Goal: Check status: Check status

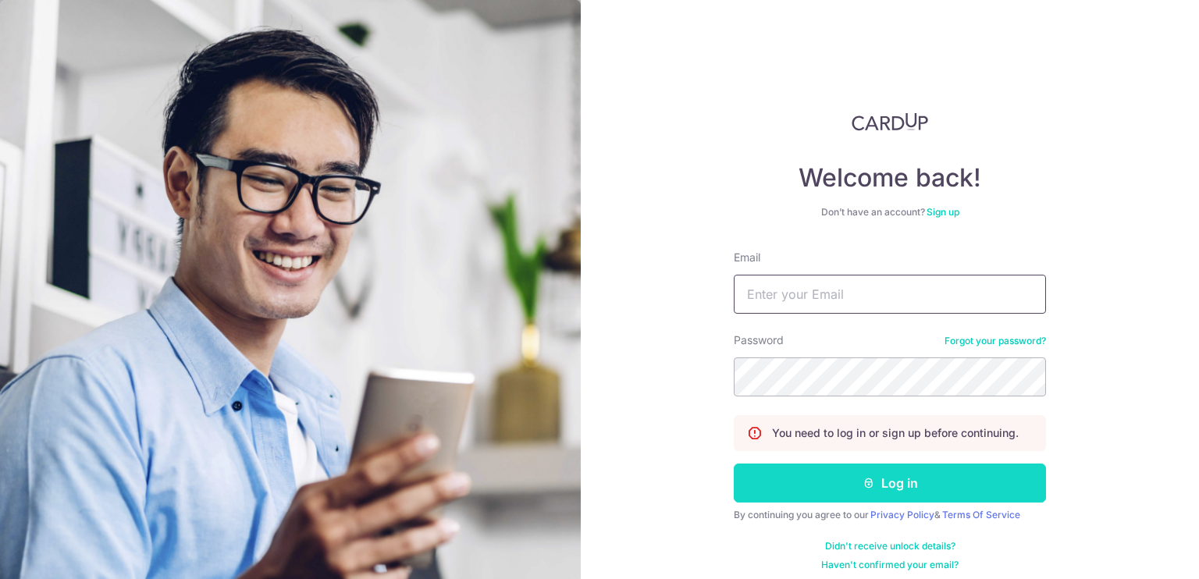
type input "[EMAIL_ADDRESS][DOMAIN_NAME]"
click at [800, 496] on button "Log in" at bounding box center [890, 483] width 312 height 39
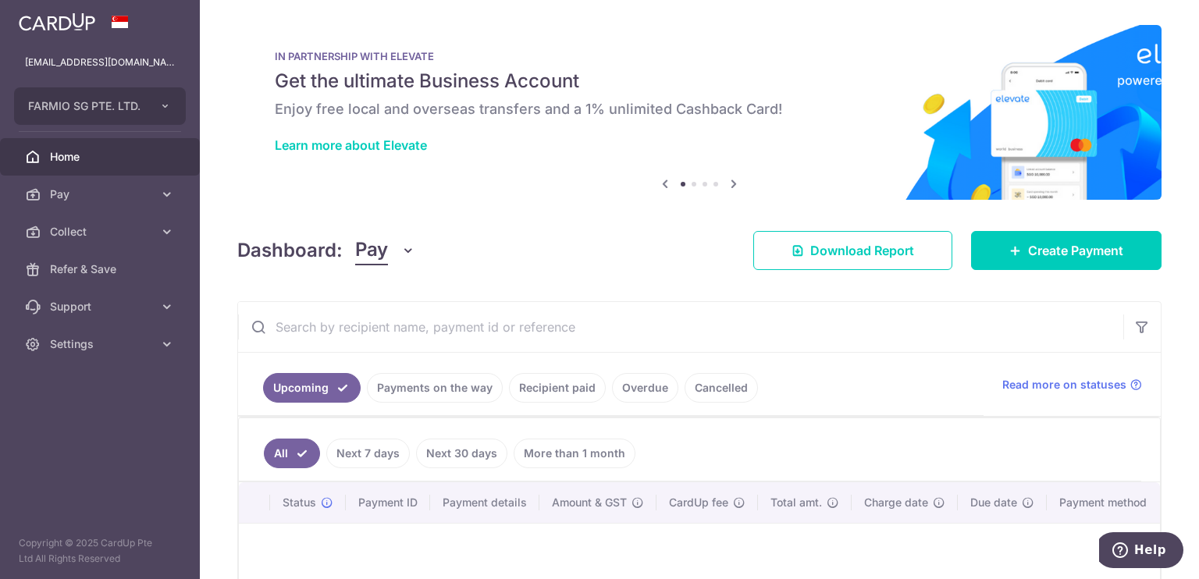
click at [392, 383] on link "Payments on the way" at bounding box center [435, 388] width 136 height 30
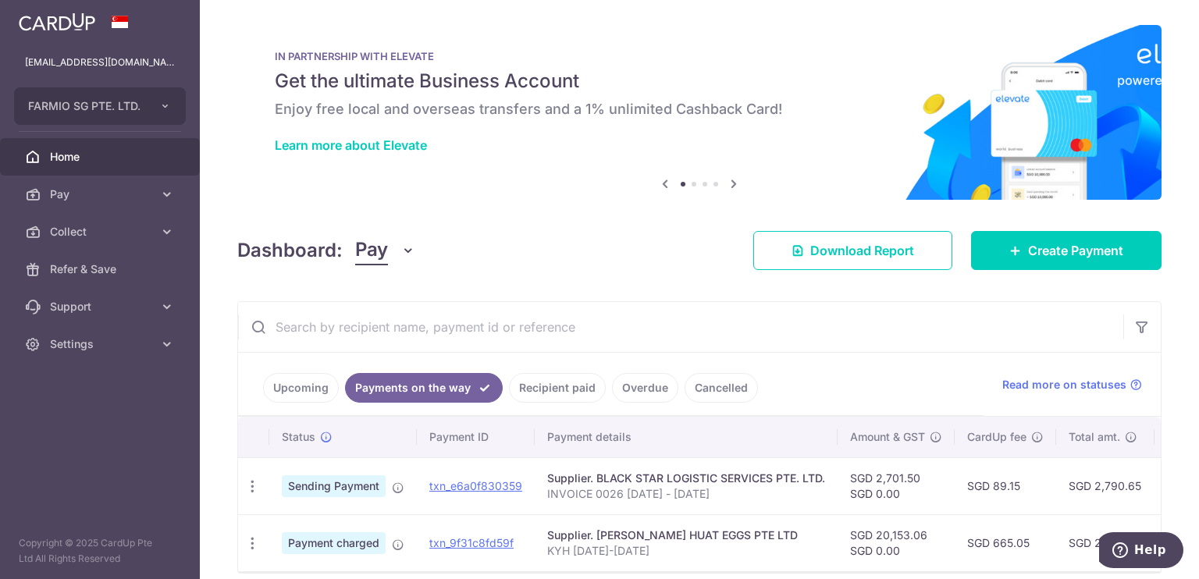
scroll to position [73, 0]
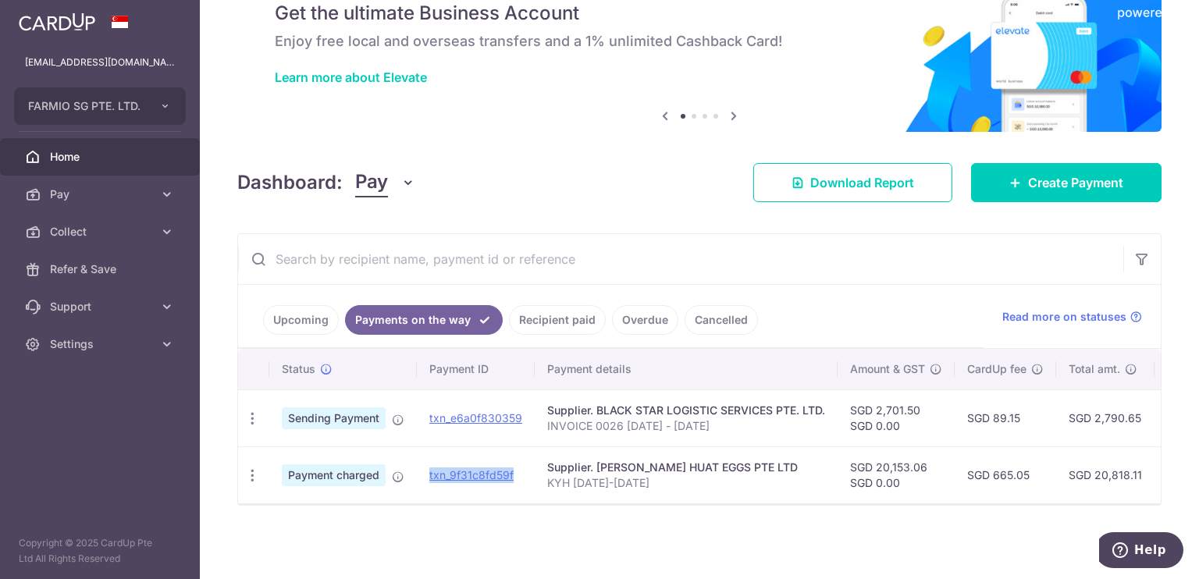
copy link "txn_9f31c8fd59f"
drag, startPoint x: 521, startPoint y: 460, endPoint x: 424, endPoint y: 458, distance: 96.8
click at [424, 458] on td "txn_9f31c8fd59f" at bounding box center [476, 475] width 118 height 57
drag, startPoint x: 597, startPoint y: 460, endPoint x: 792, endPoint y: 458, distance: 195.2
click at [792, 460] on div "Supplier. KAI YOUNG HUAT EGGS PTE LTD" at bounding box center [686, 468] width 278 height 16
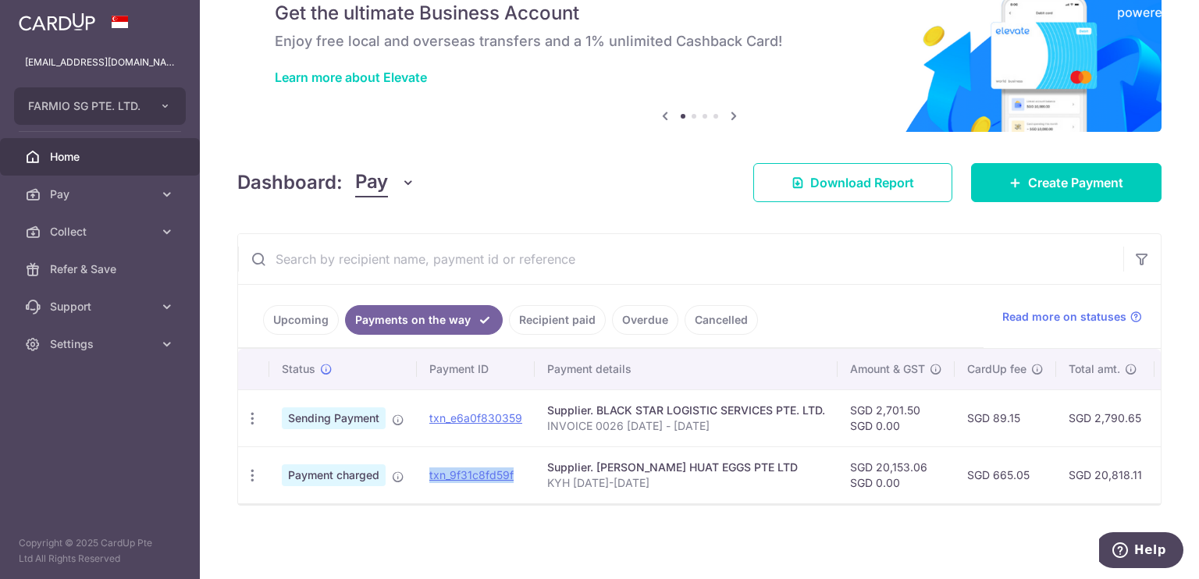
copy div "KAI YOUNG HUAT EGGS PTE LTD"
drag, startPoint x: 644, startPoint y: 476, endPoint x: 547, endPoint y: 477, distance: 97.6
click at [547, 477] on p "KYH Jul12-Aug11" at bounding box center [686, 483] width 278 height 16
copy p "KYH Jul12-Aug11"
